Goal: Navigation & Orientation: Go to known website

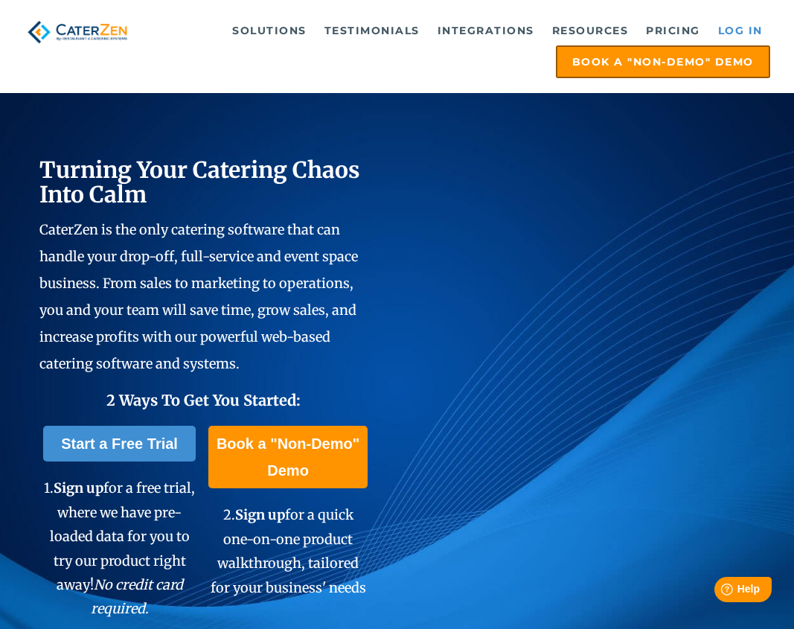
click at [734, 33] on link "Log in" at bounding box center [741, 31] width 60 height 30
click at [733, 24] on link "Log in" at bounding box center [741, 31] width 60 height 30
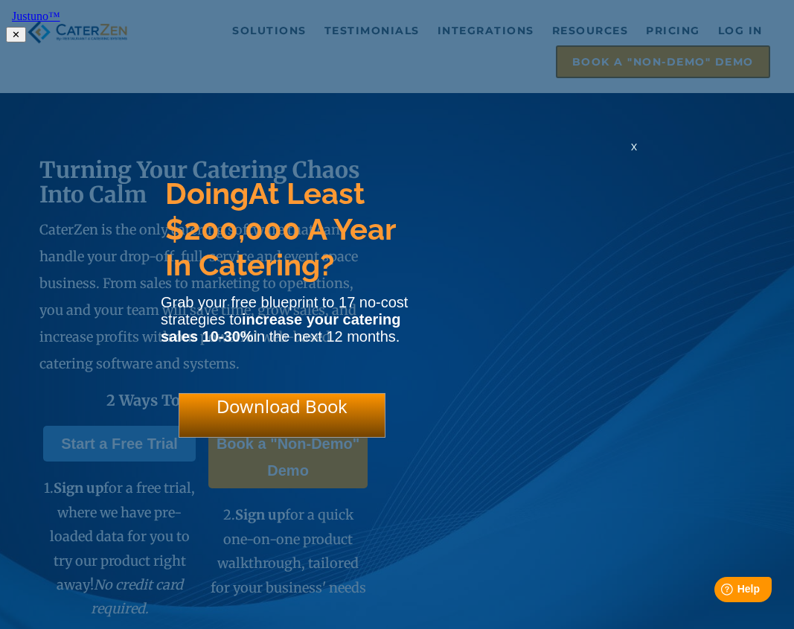
click at [633, 153] on span "x" at bounding box center [634, 146] width 6 height 14
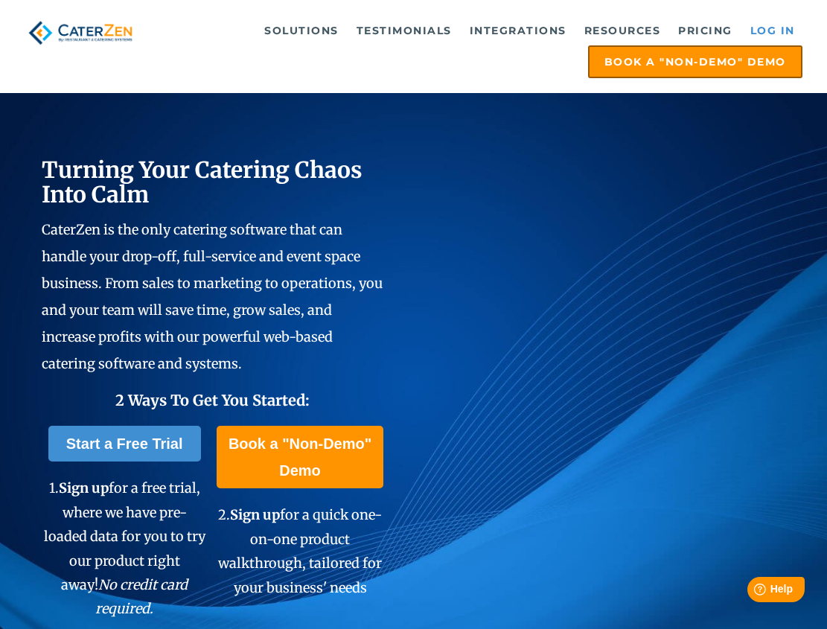
click at [768, 31] on link "Log in" at bounding box center [773, 31] width 60 height 30
